Goal: Information Seeking & Learning: Learn about a topic

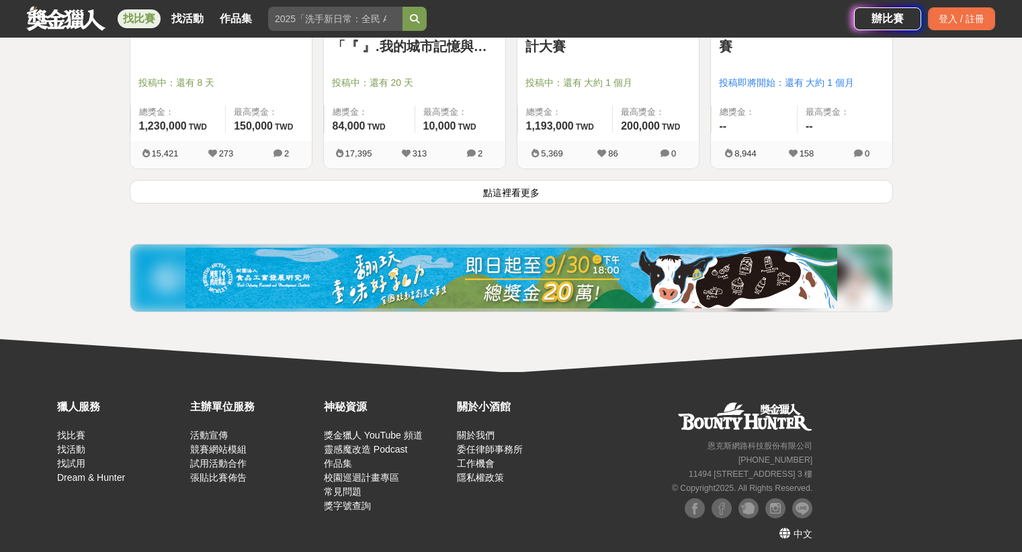
scroll to position [1834, 0]
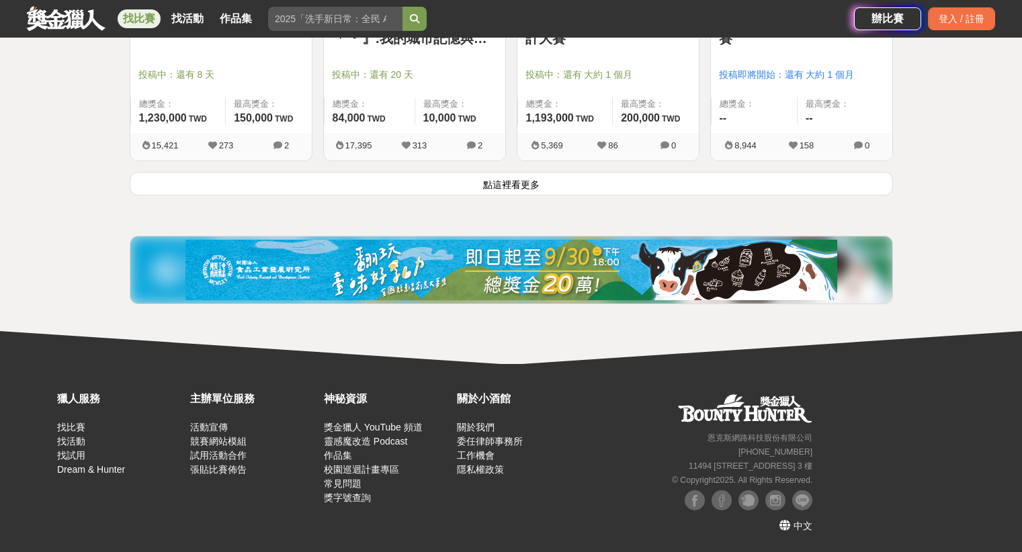
click at [540, 186] on button "點這裡看更多" at bounding box center [511, 184] width 763 height 24
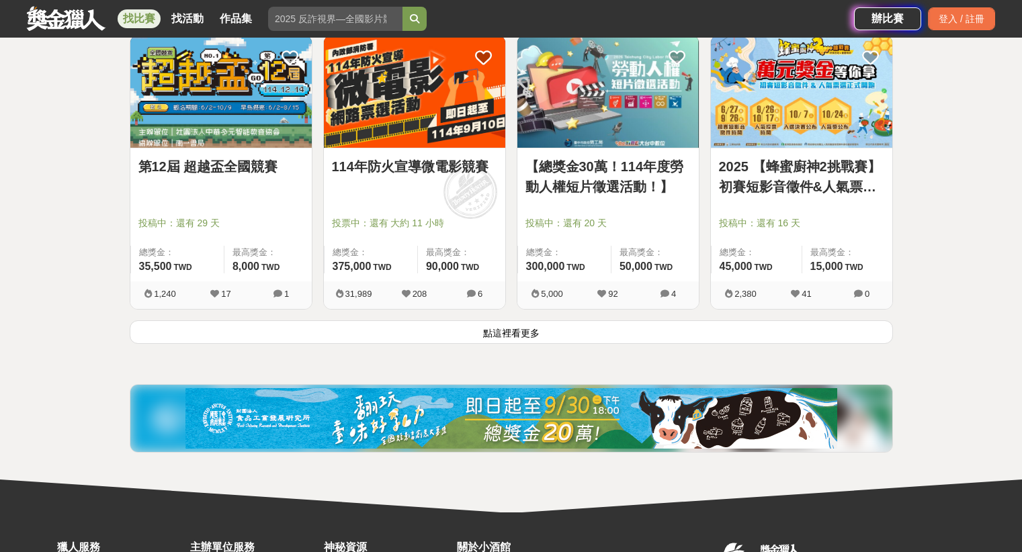
scroll to position [3400, 0]
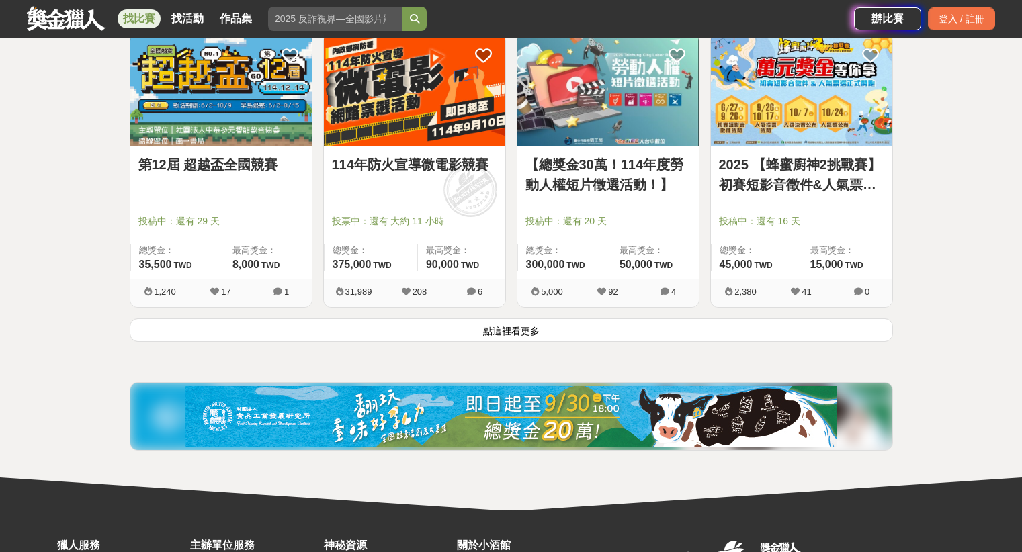
click at [694, 320] on button "點這裡看更多" at bounding box center [511, 331] width 763 height 24
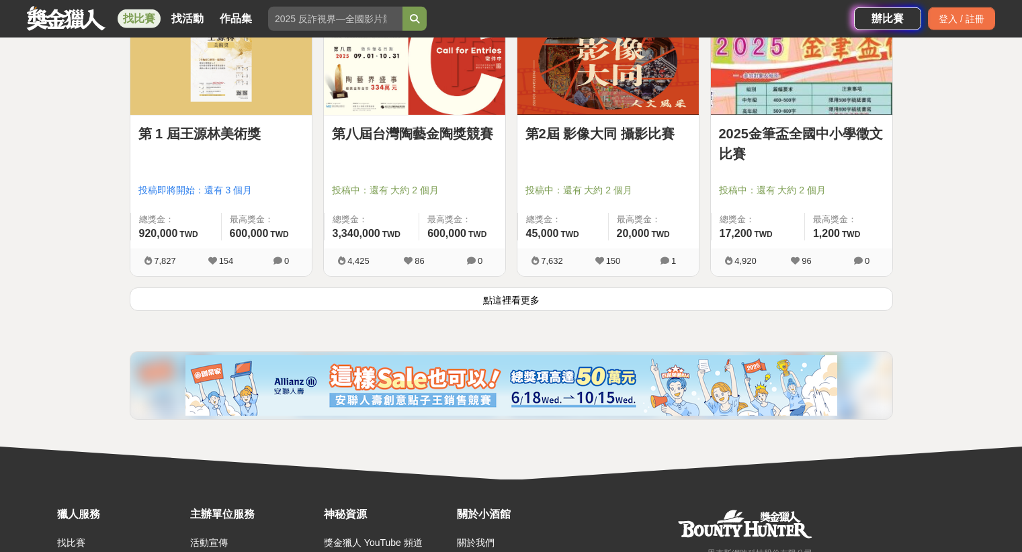
scroll to position [5142, 0]
click at [655, 298] on button "點這裡看更多" at bounding box center [511, 300] width 763 height 24
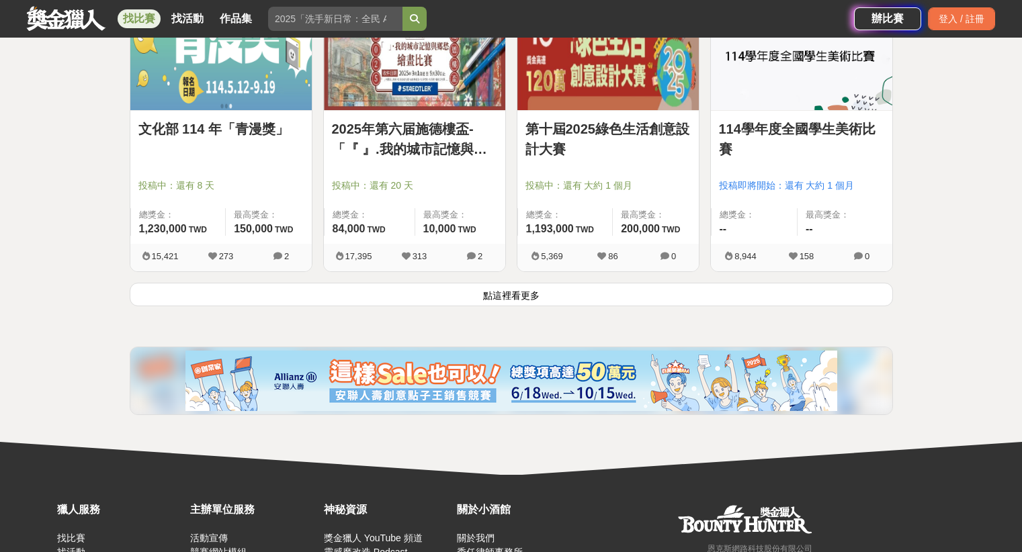
scroll to position [1725, 0]
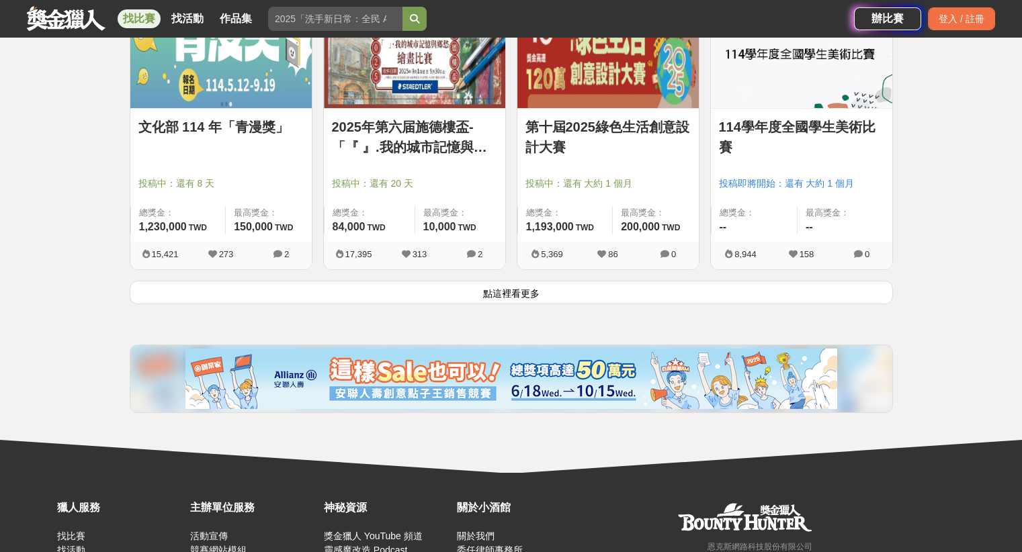
click at [440, 297] on button "點這裡看更多" at bounding box center [511, 293] width 763 height 24
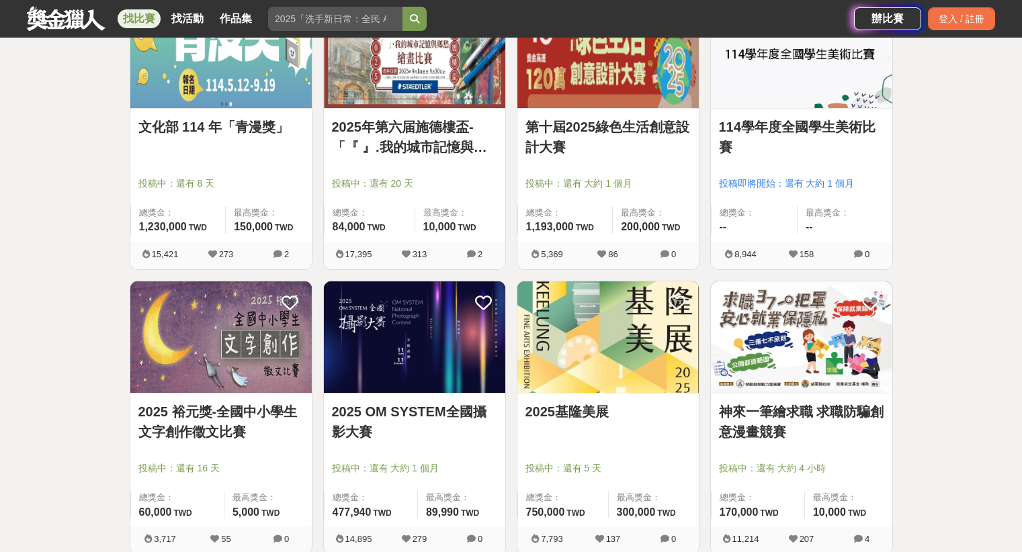
click at [34, 268] on div "全部 設計 影像 寫作 商業 音樂 運動 其他 國際 所有分類 進階篩選 1013 個比賽 綜合 熱門 獎金 截止 最新 尚未截止 重置條件 這樣Sale也可…" at bounding box center [511, 263] width 1022 height 3845
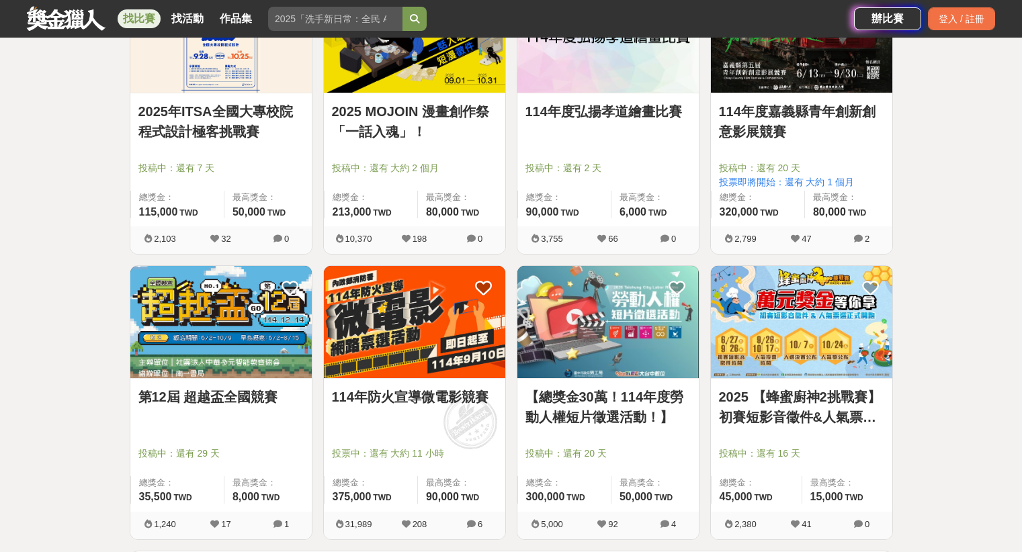
scroll to position [3546, 0]
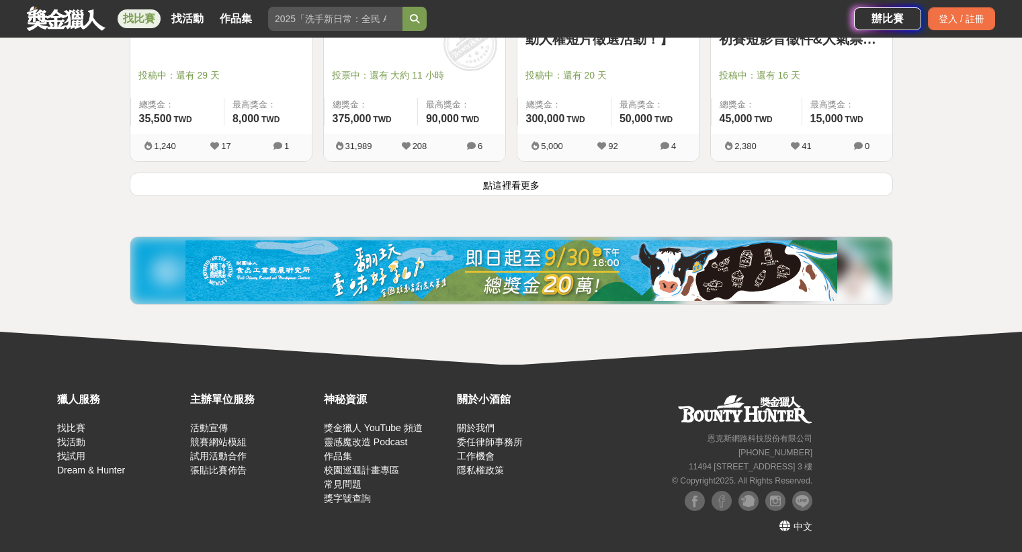
click at [411, 181] on button "點這裡看更多" at bounding box center [511, 185] width 763 height 24
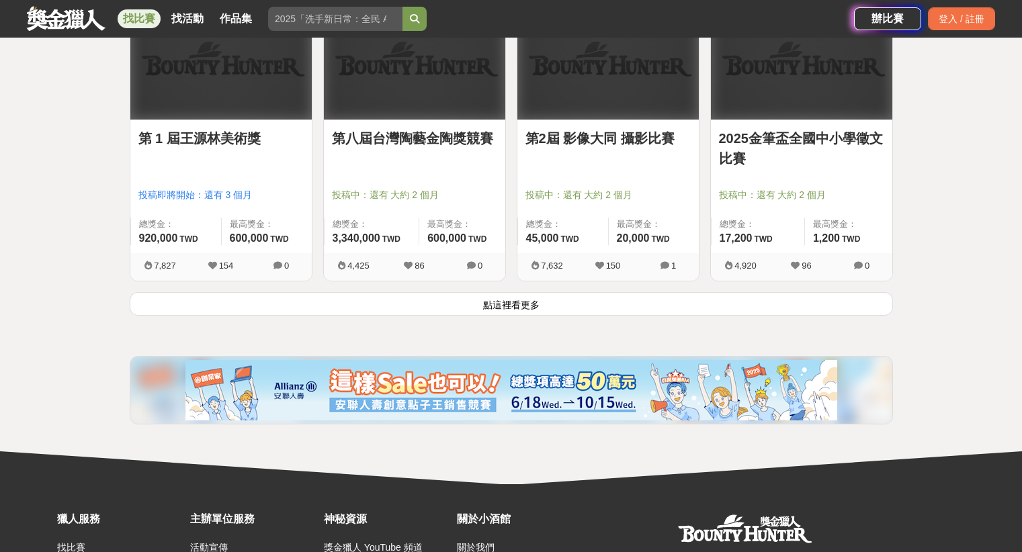
scroll to position [5140, 0]
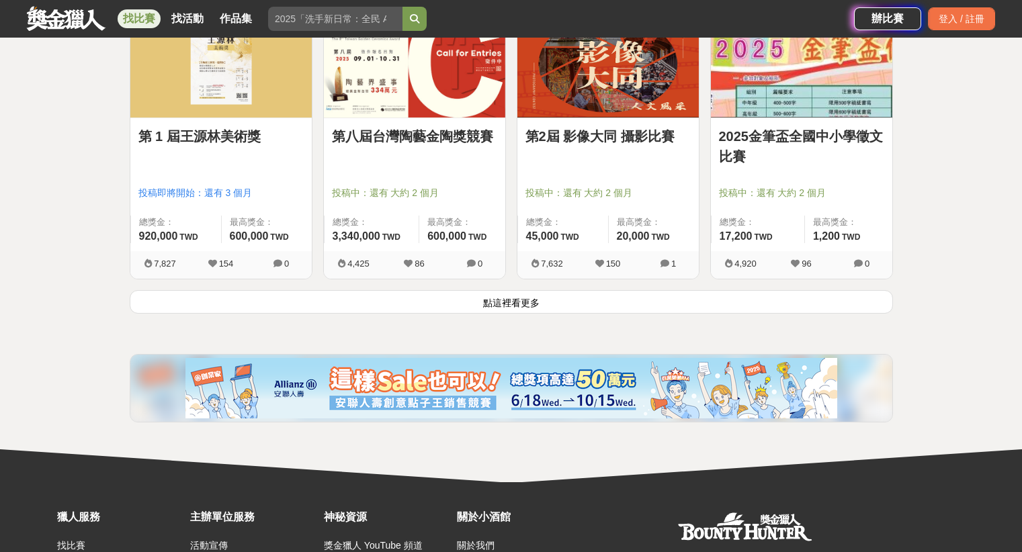
click at [493, 303] on button "點這裡看更多" at bounding box center [511, 302] width 763 height 24
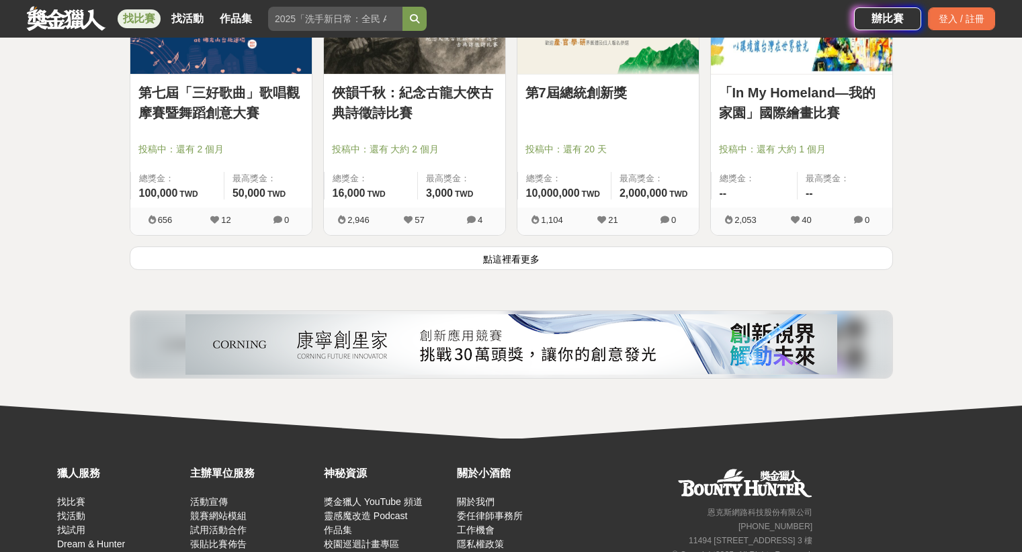
scroll to position [6898, 0]
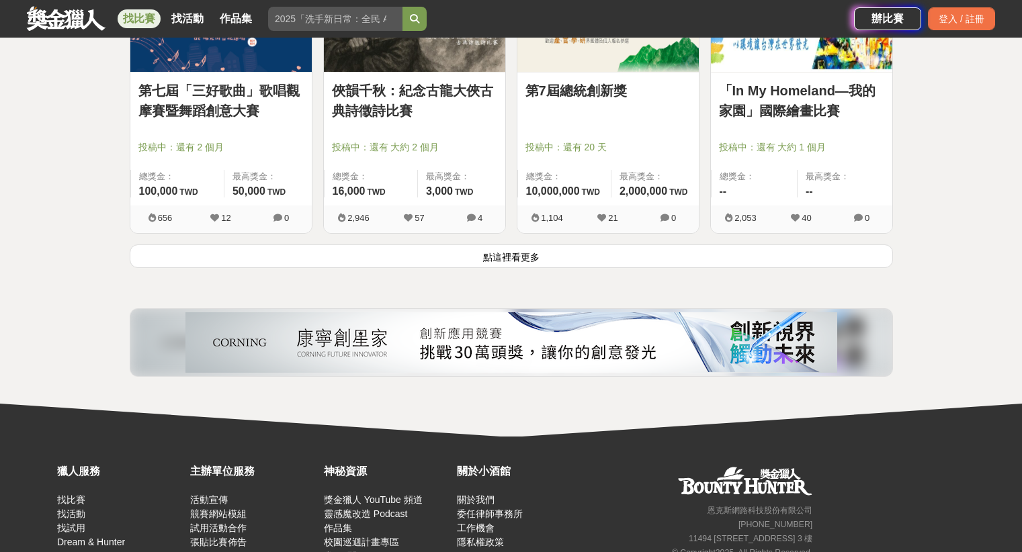
click at [864, 253] on button "點這裡看更多" at bounding box center [511, 257] width 763 height 24
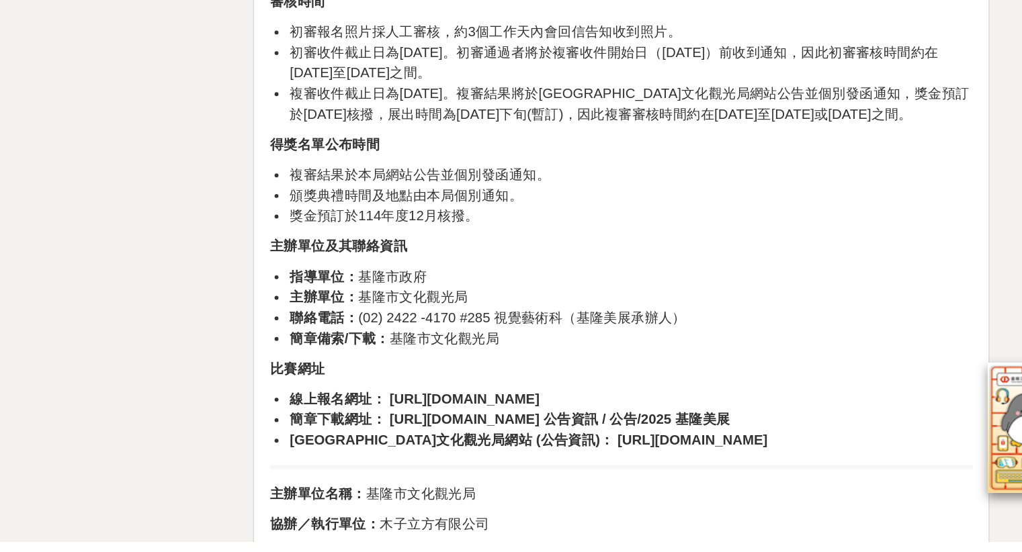
scroll to position [2161, 0]
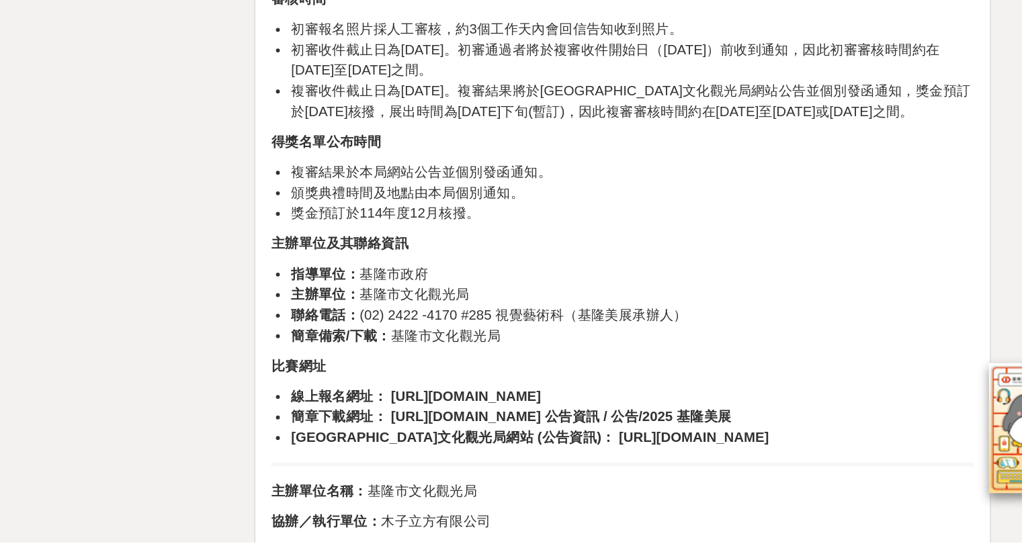
click at [583, 458] on strong "https://forms.gle/QfRr6zL6pCeNmNvK8" at bounding box center [531, 452] width 103 height 11
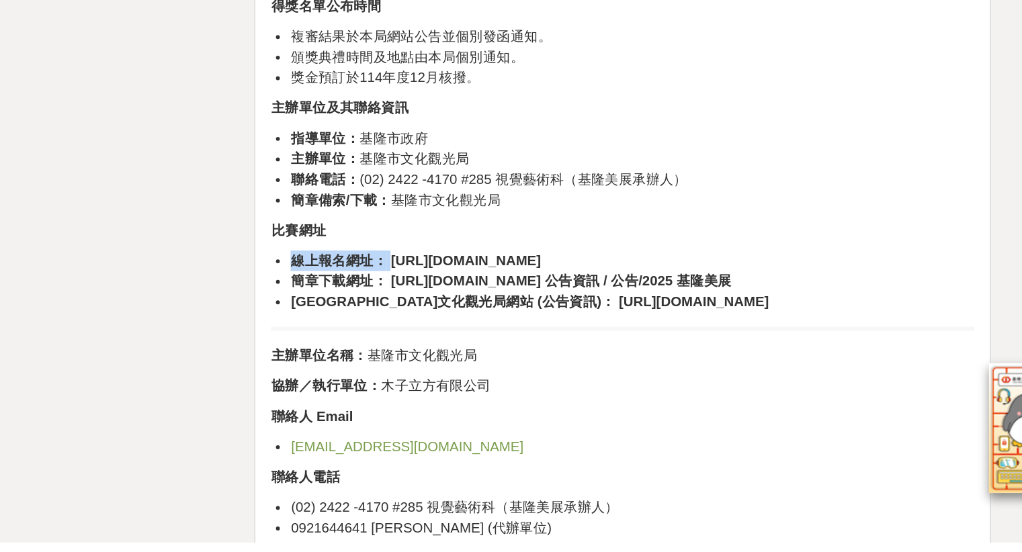
scroll to position [2285, 0]
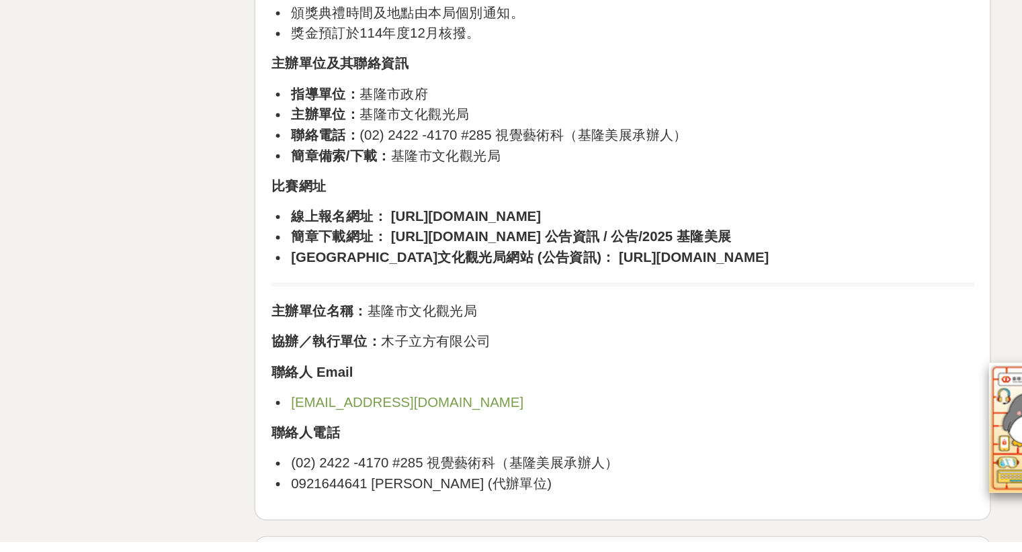
click at [478, 348] on strong "簡章下載網址：" at bounding box center [445, 342] width 66 height 11
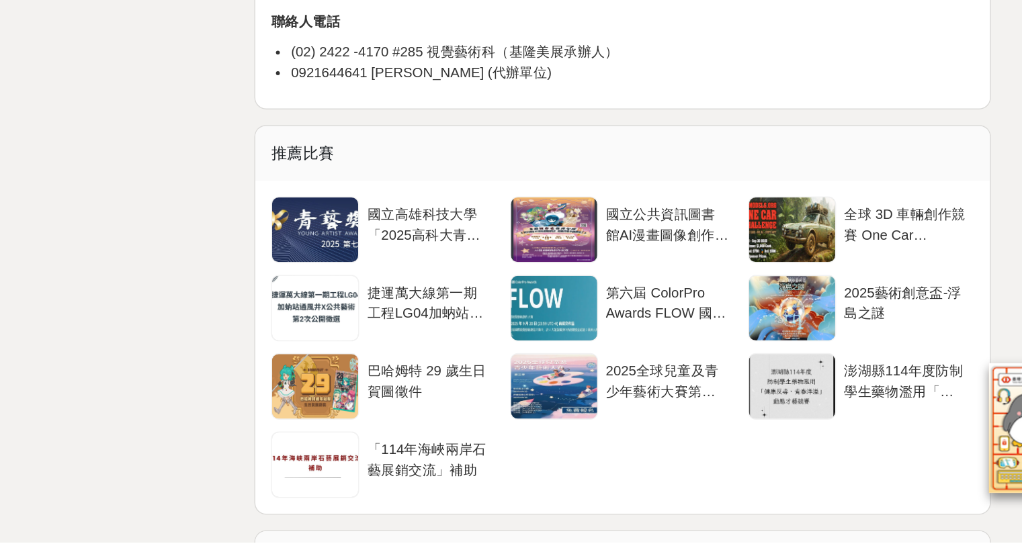
scroll to position [2570, 0]
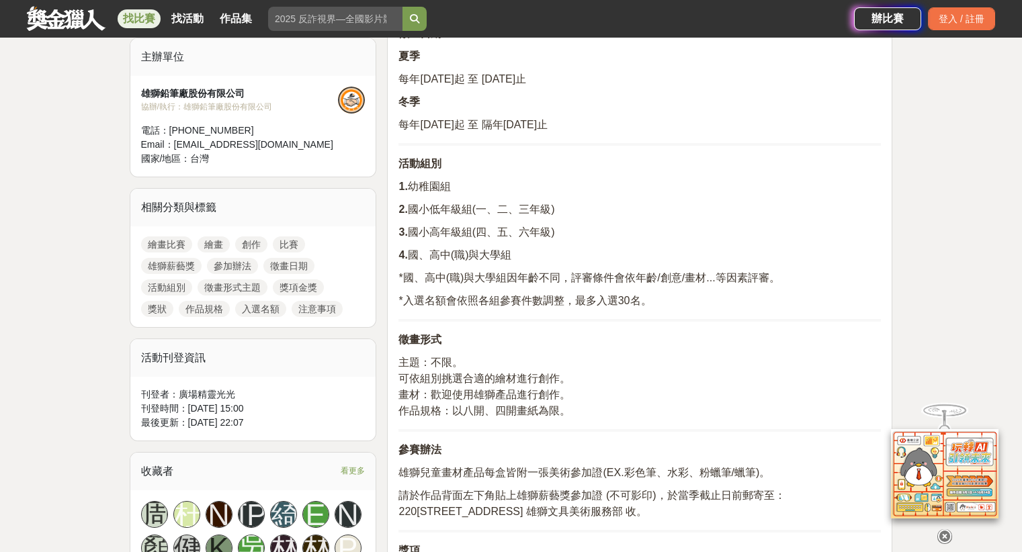
scroll to position [462, 0]
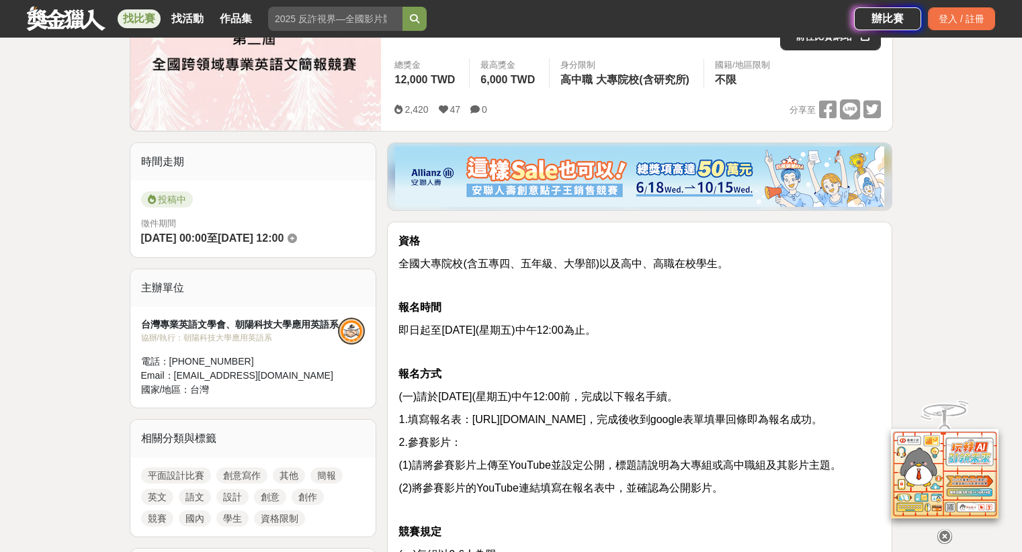
scroll to position [237, 0]
